Goal: Information Seeking & Learning: Learn about a topic

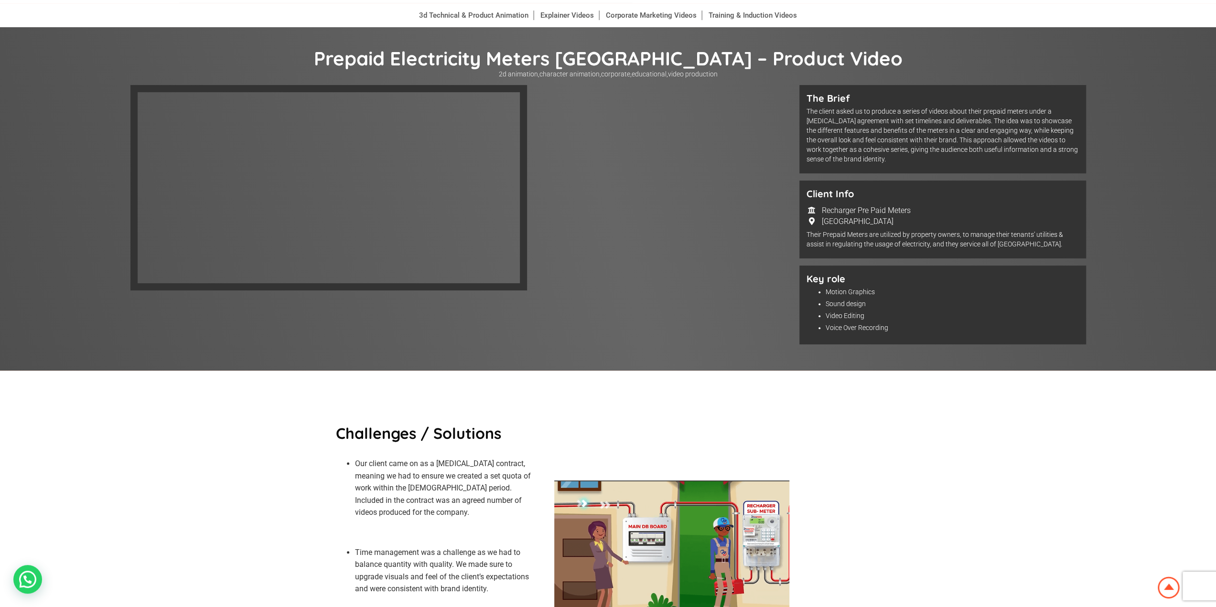
scroll to position [48, 0]
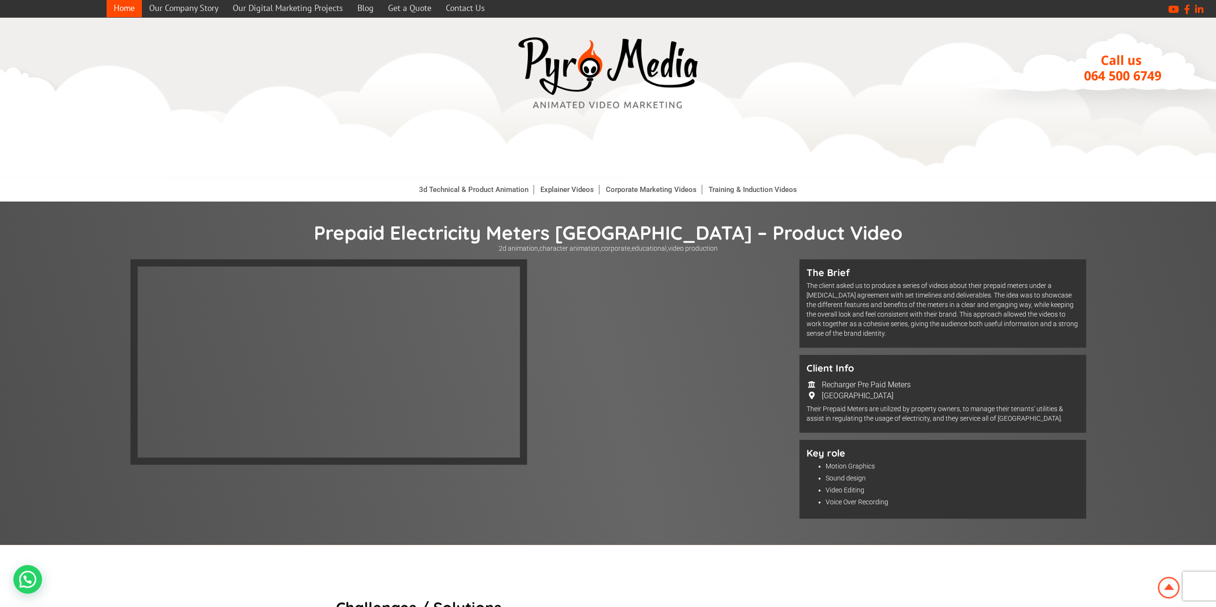
click at [131, 9] on link "Home" at bounding box center [124, 8] width 35 height 19
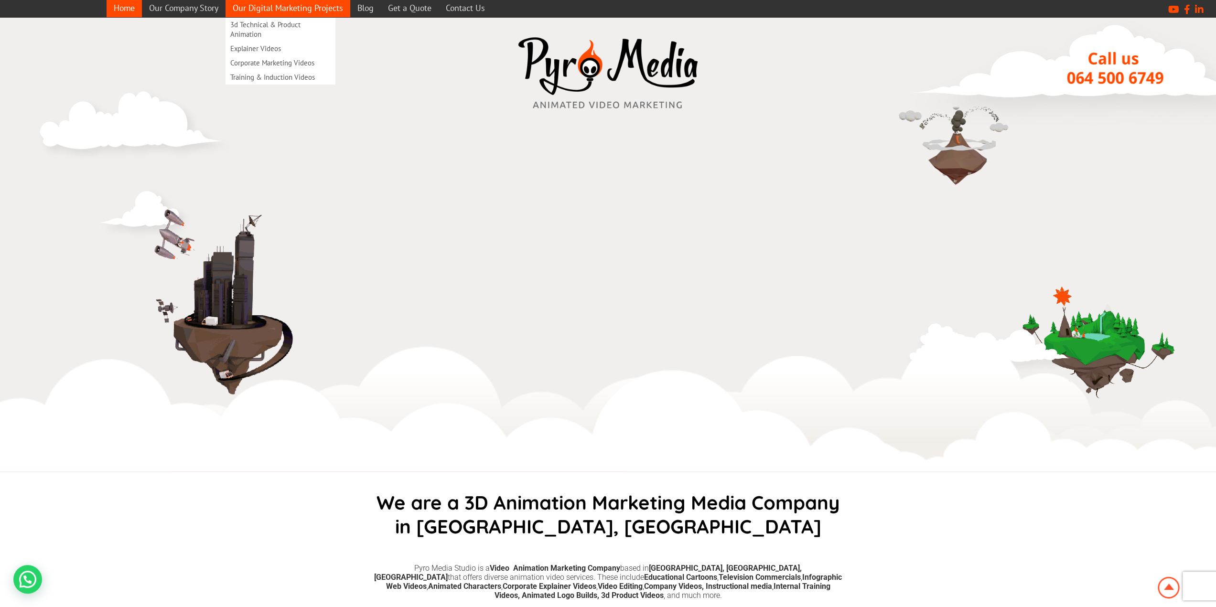
click at [280, 11] on link "Our Digital Marketing Projects" at bounding box center [287, 8] width 125 height 19
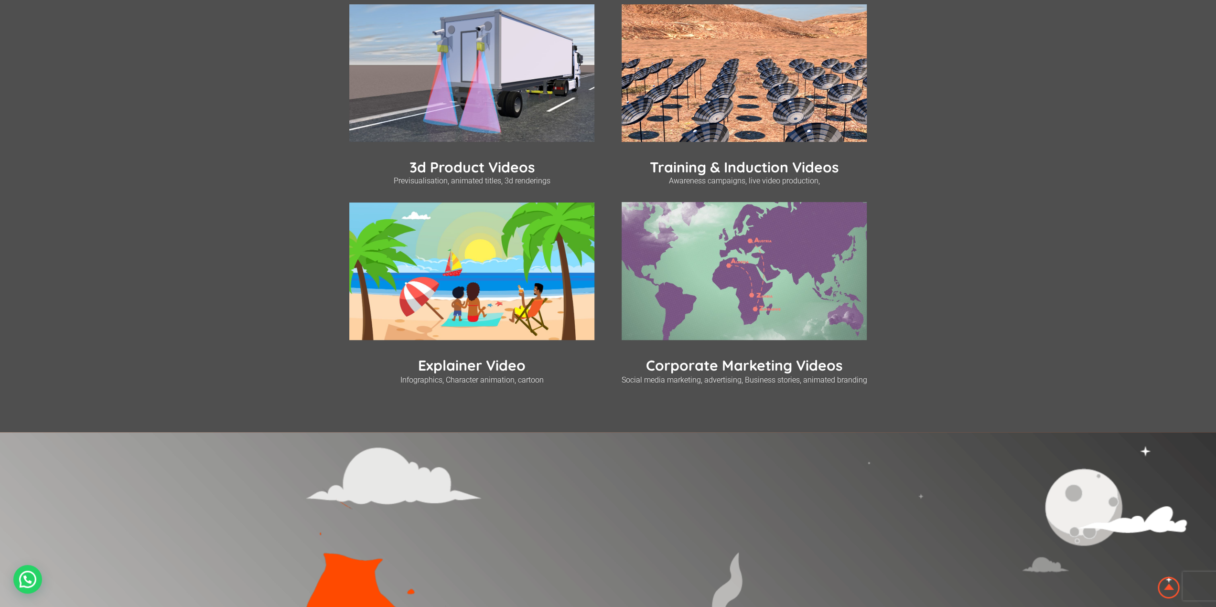
scroll to position [382, 0]
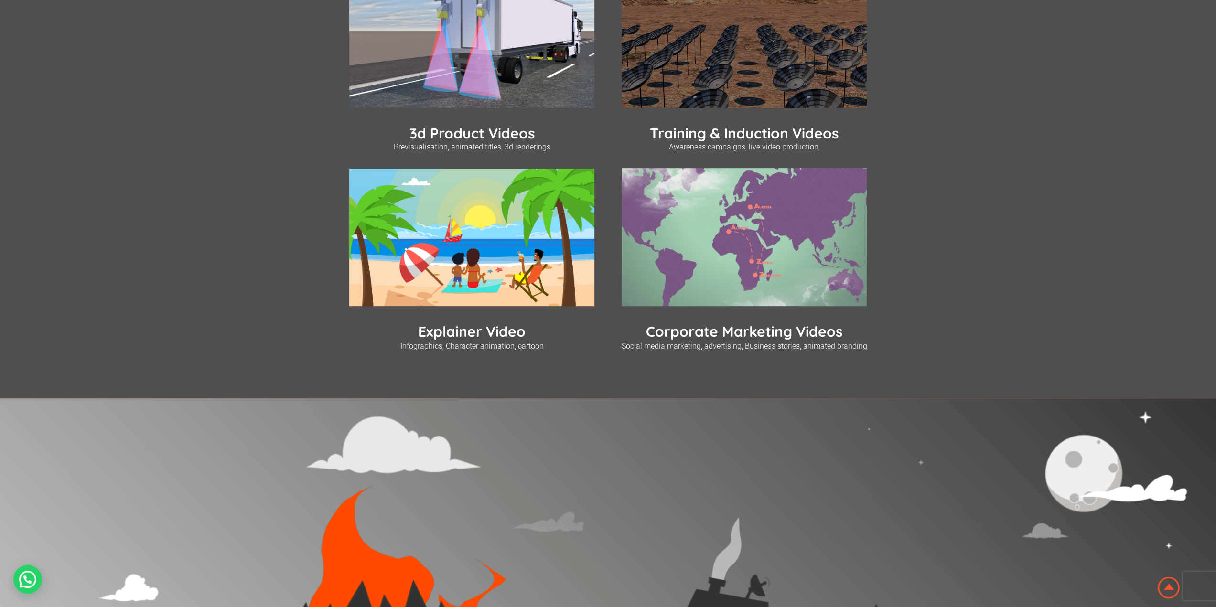
click at [681, 50] on img at bounding box center [743, 39] width 245 height 138
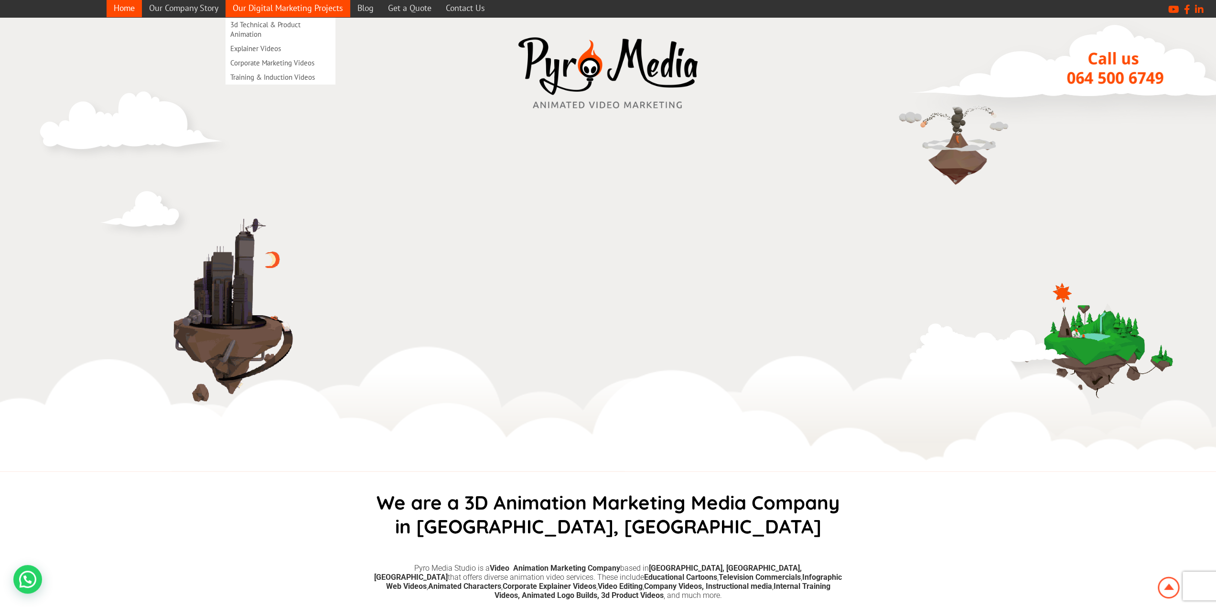
click at [301, 11] on link "Our Digital Marketing Projects" at bounding box center [287, 8] width 125 height 19
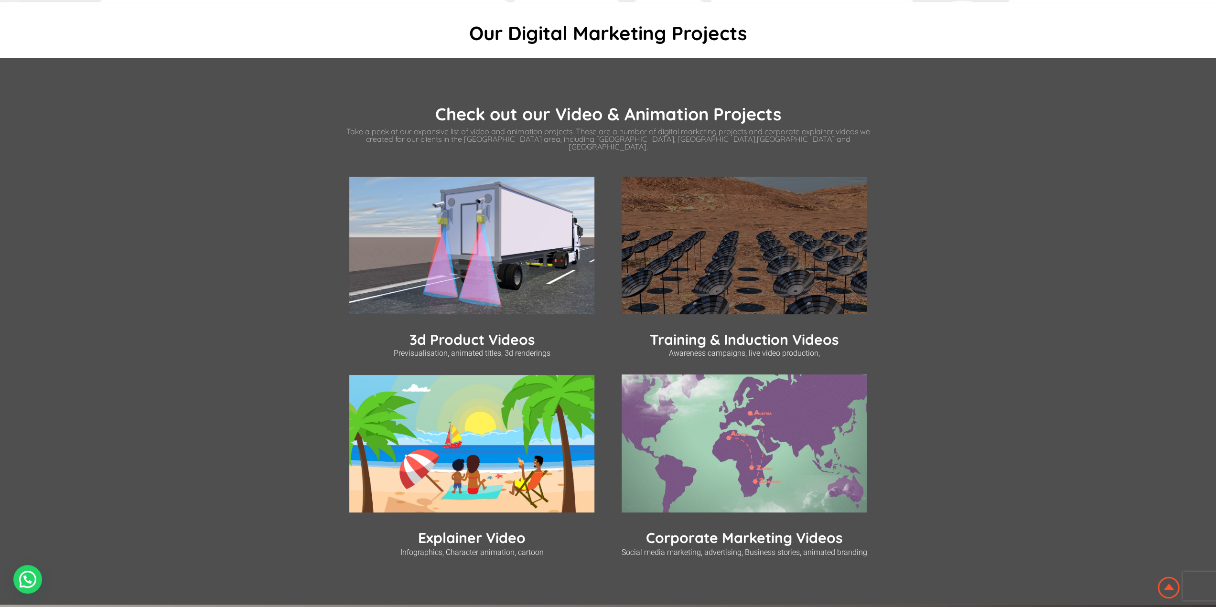
scroll to position [191, 0]
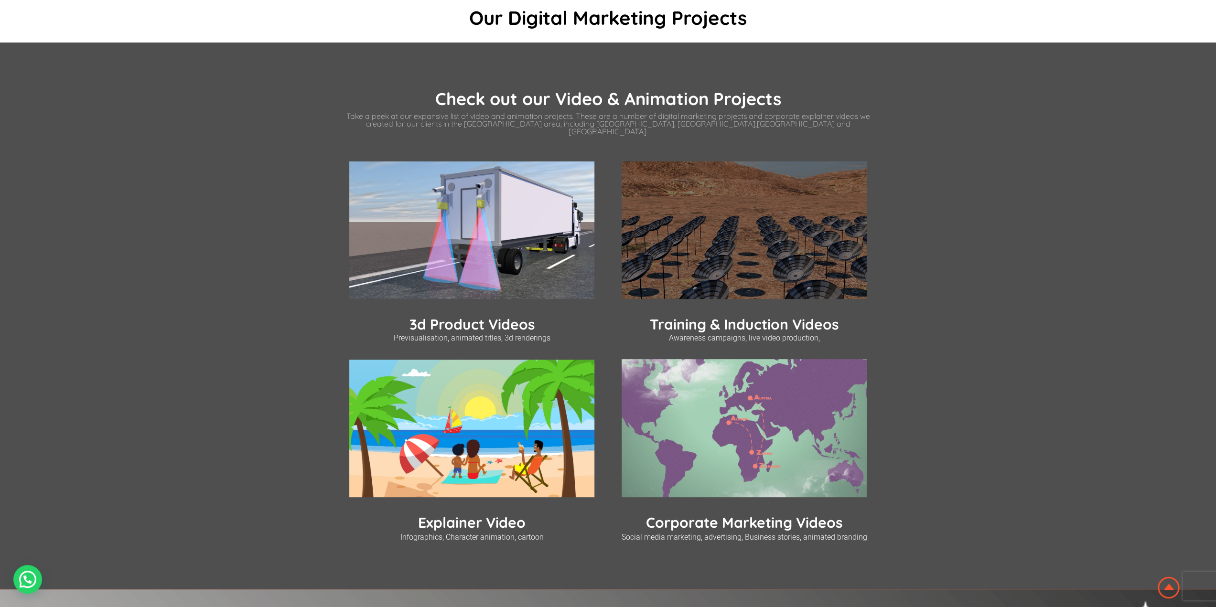
click at [761, 321] on link "Training & Induction Videos" at bounding box center [744, 324] width 189 height 18
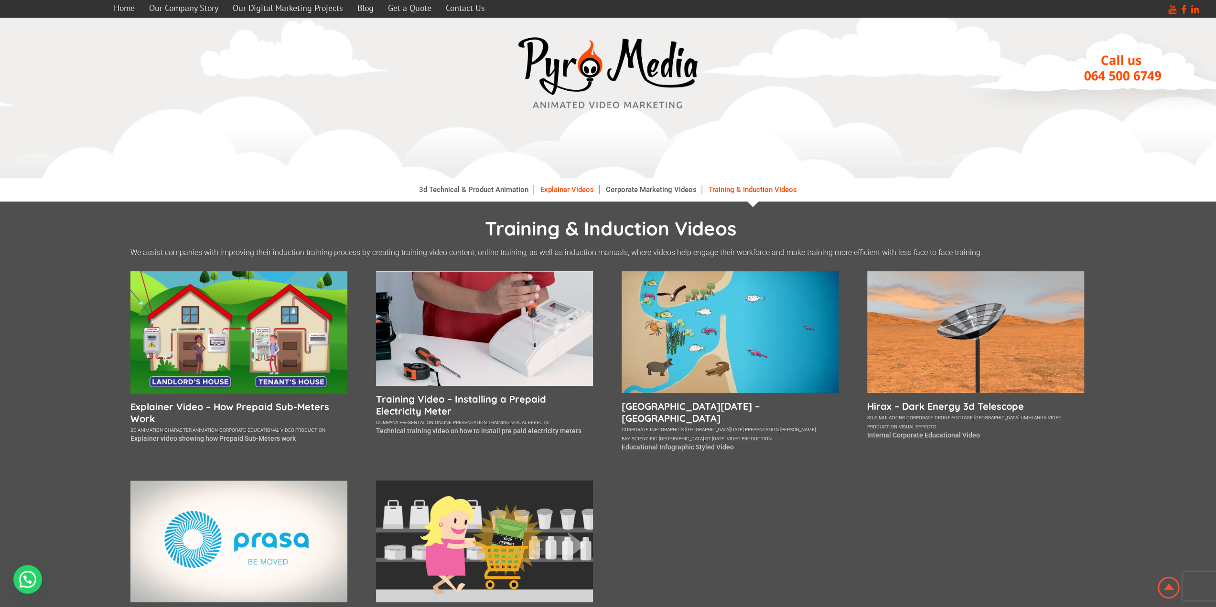
click at [566, 193] on link "Explainer Videos" at bounding box center [567, 190] width 64 height 10
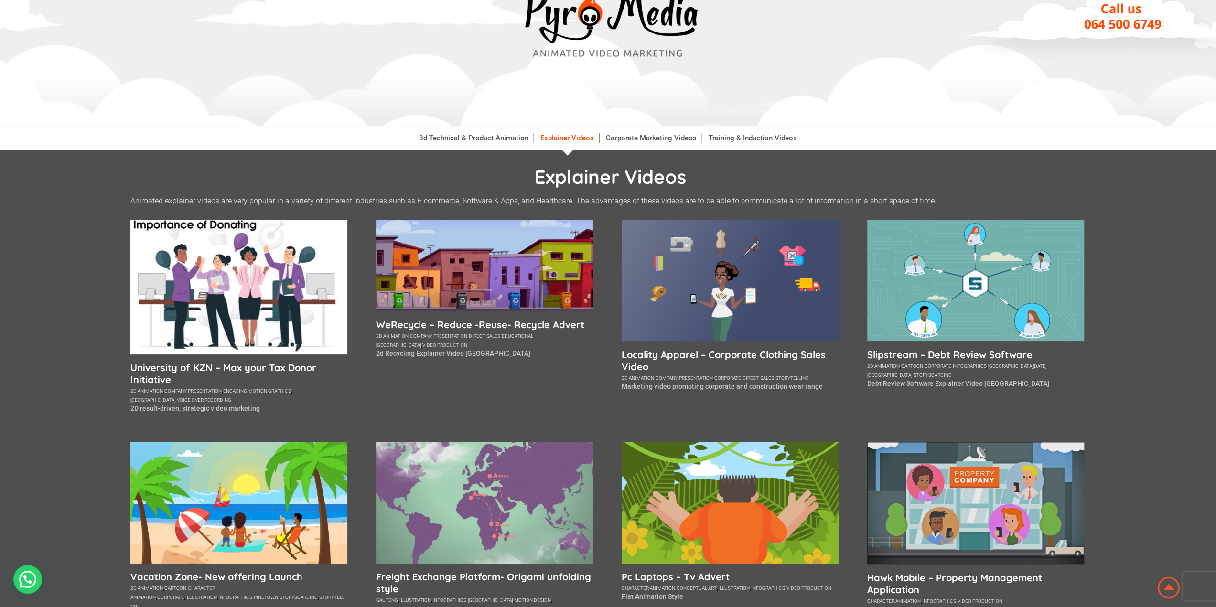
scroll to position [96, 0]
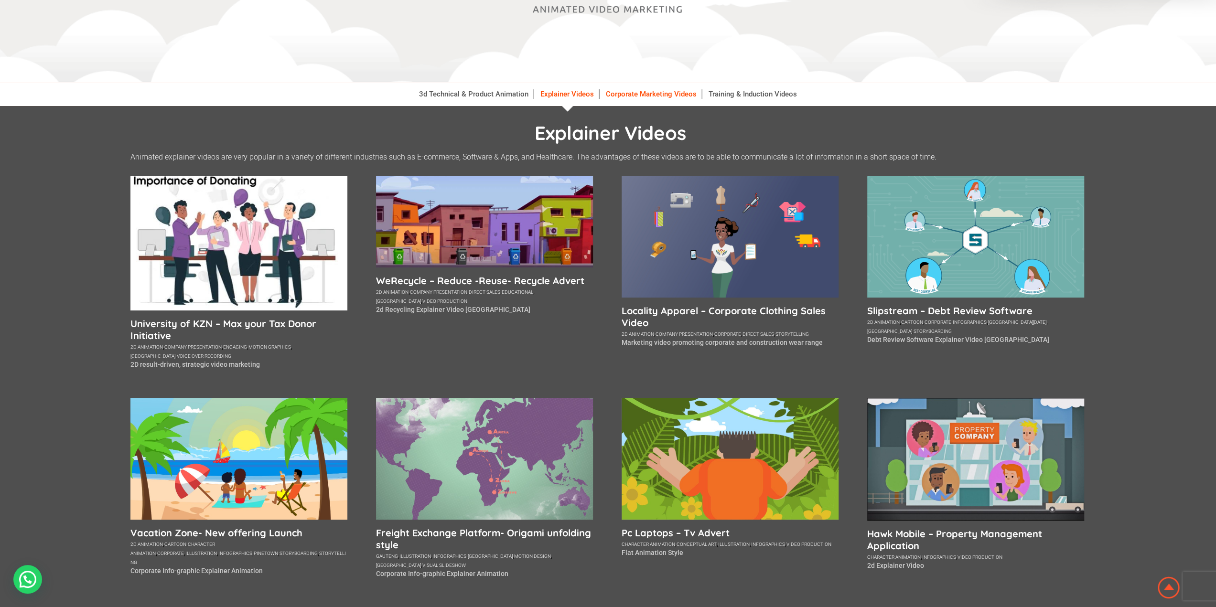
click at [651, 97] on link "Corporate Marketing Videos" at bounding box center [651, 94] width 101 height 10
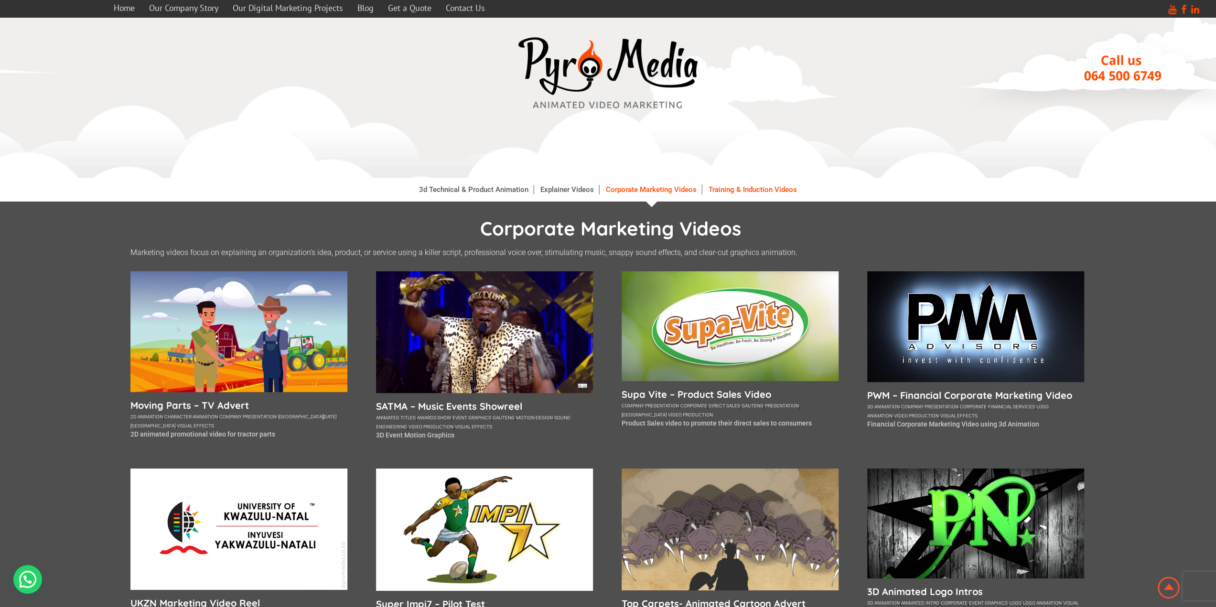
click at [736, 188] on link "Training & Induction Videos" at bounding box center [753, 190] width 98 height 10
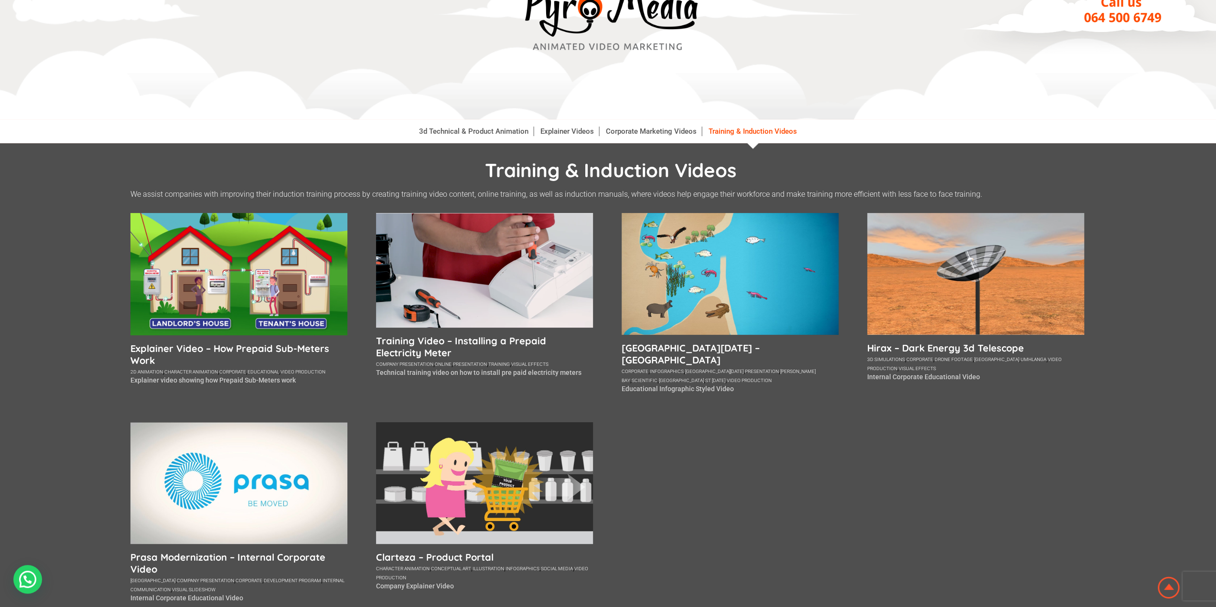
scroll to position [96, 0]
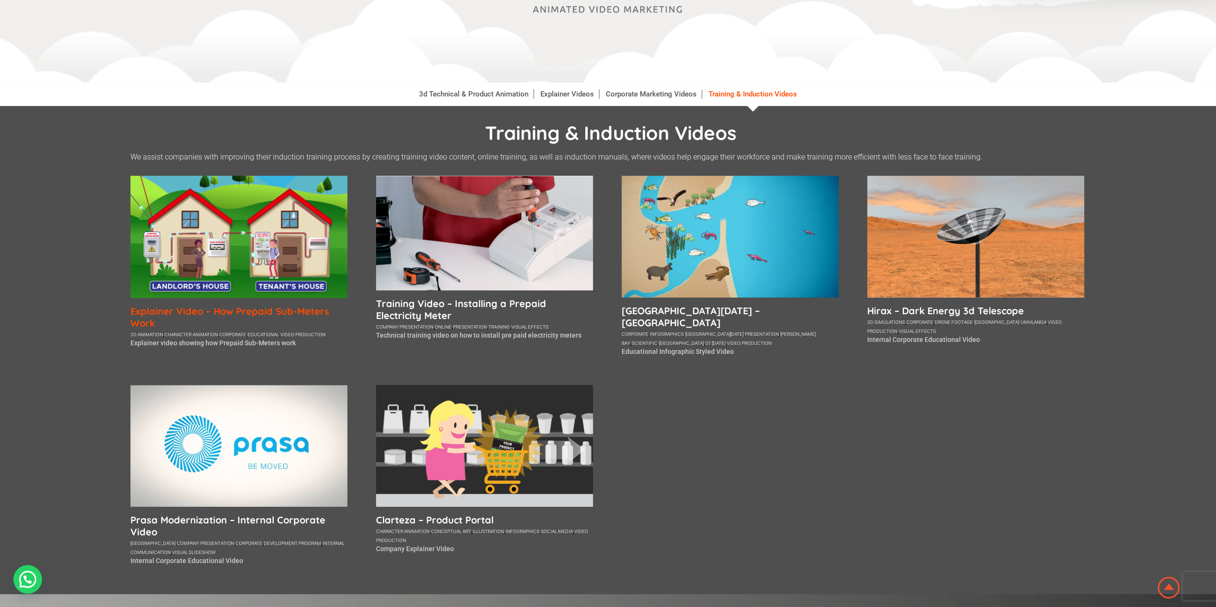
click at [214, 312] on h5 "Explainer Video – How Prepaid Sub-Meters Work" at bounding box center [238, 317] width 217 height 24
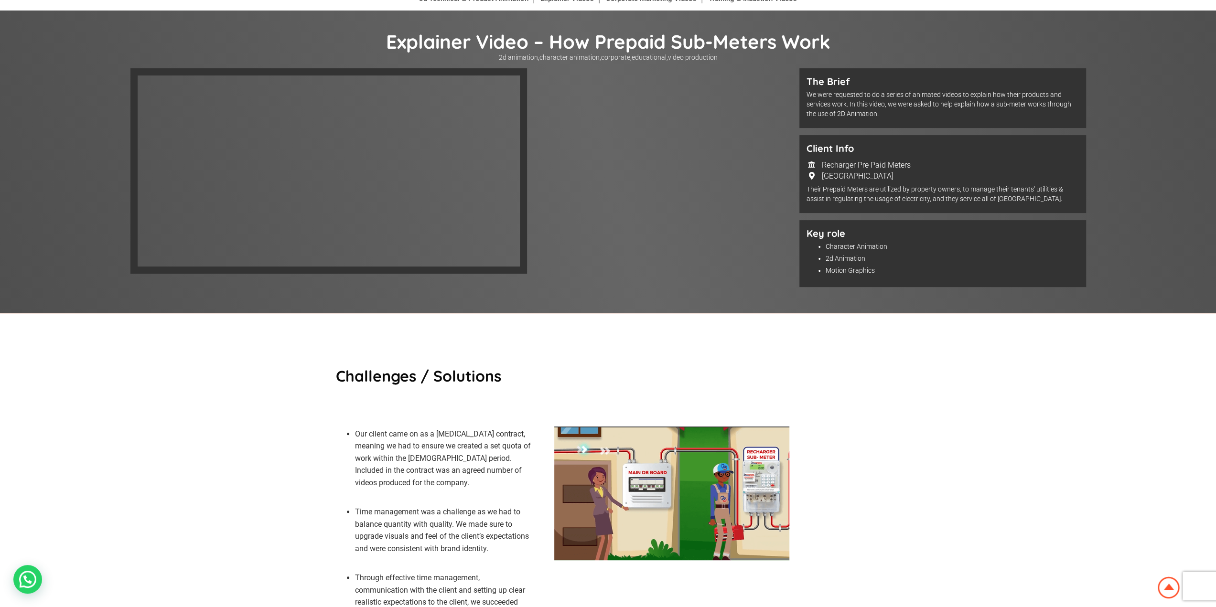
scroll to position [96, 0]
